Goal: Find specific page/section: Find specific page/section

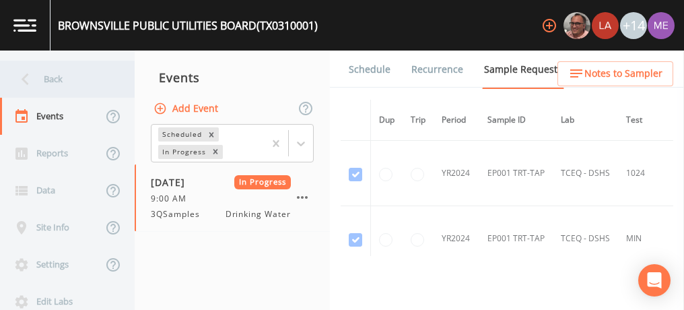
scroll to position [4218, 1]
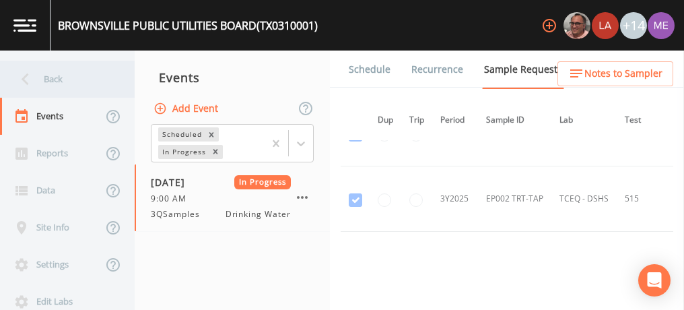
click at [59, 73] on div "Back" at bounding box center [60, 79] width 121 height 37
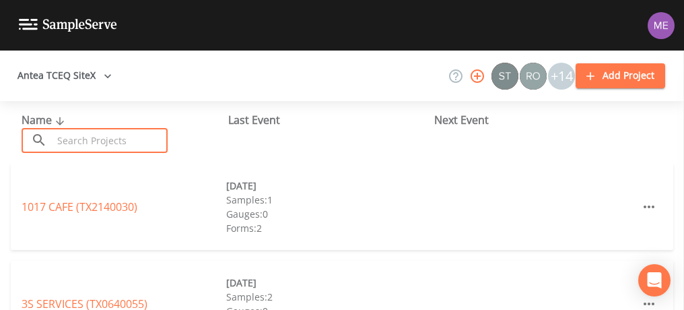
click at [90, 140] on input "text" at bounding box center [110, 140] width 115 height 25
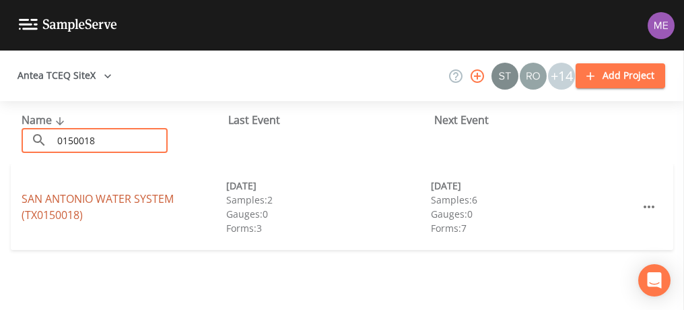
type input "0150018"
click at [90, 196] on link "SAN ANTONIO WATER SYSTEM (TX0150018)" at bounding box center [98, 206] width 152 height 31
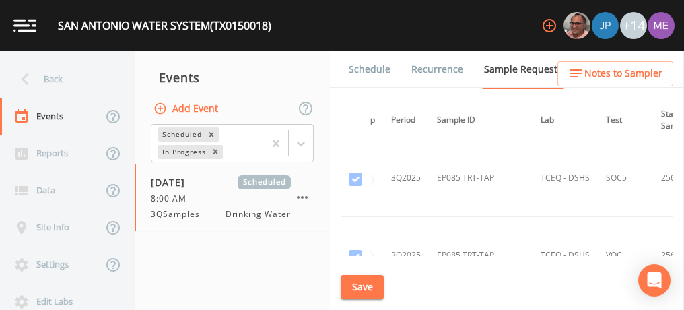
scroll to position [35049, 41]
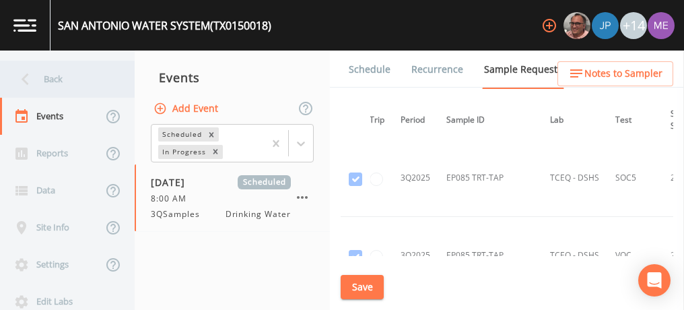
click at [50, 82] on div "Back" at bounding box center [60, 79] width 121 height 37
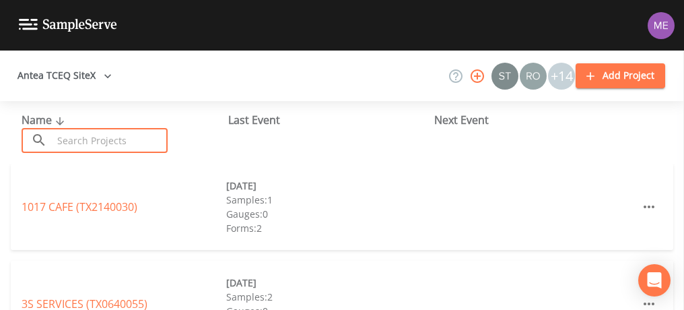
click at [79, 147] on input "text" at bounding box center [110, 140] width 115 height 25
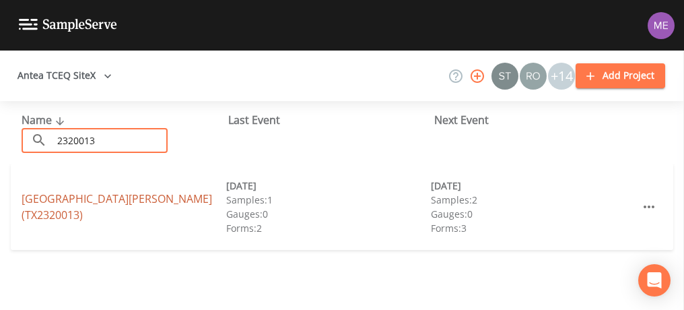
type input "2320013"
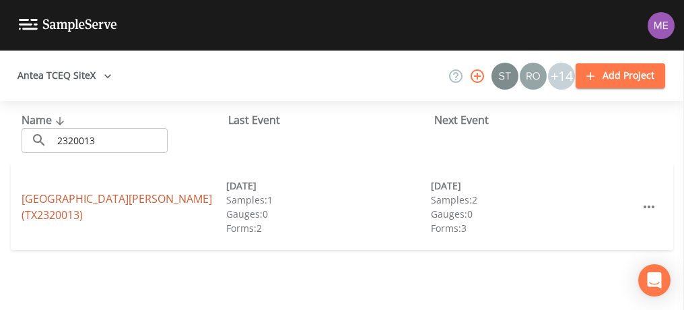
click at [94, 194] on link "[GEOGRAPHIC_DATA][PERSON_NAME] (TX2320013)" at bounding box center [117, 206] width 191 height 31
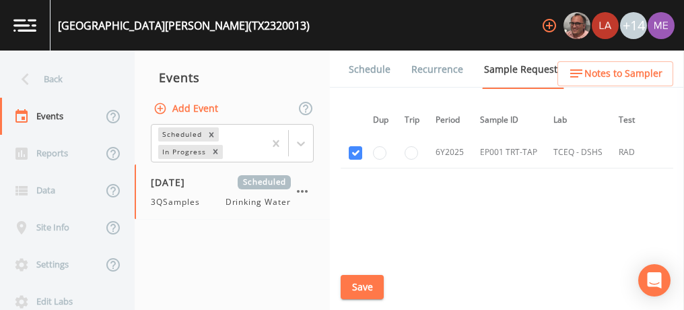
scroll to position [610, 6]
click at [369, 70] on link "Schedule" at bounding box center [370, 69] width 46 height 38
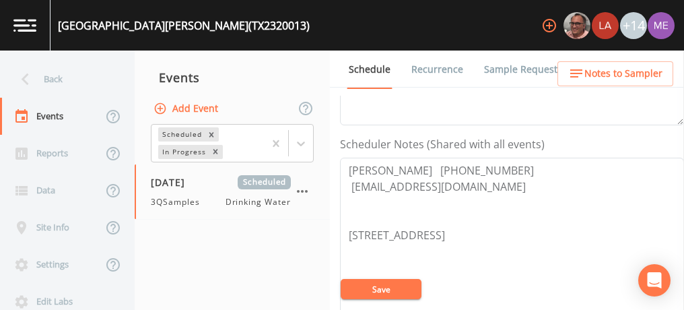
scroll to position [337, 0]
